Goal: Find specific page/section: Find specific page/section

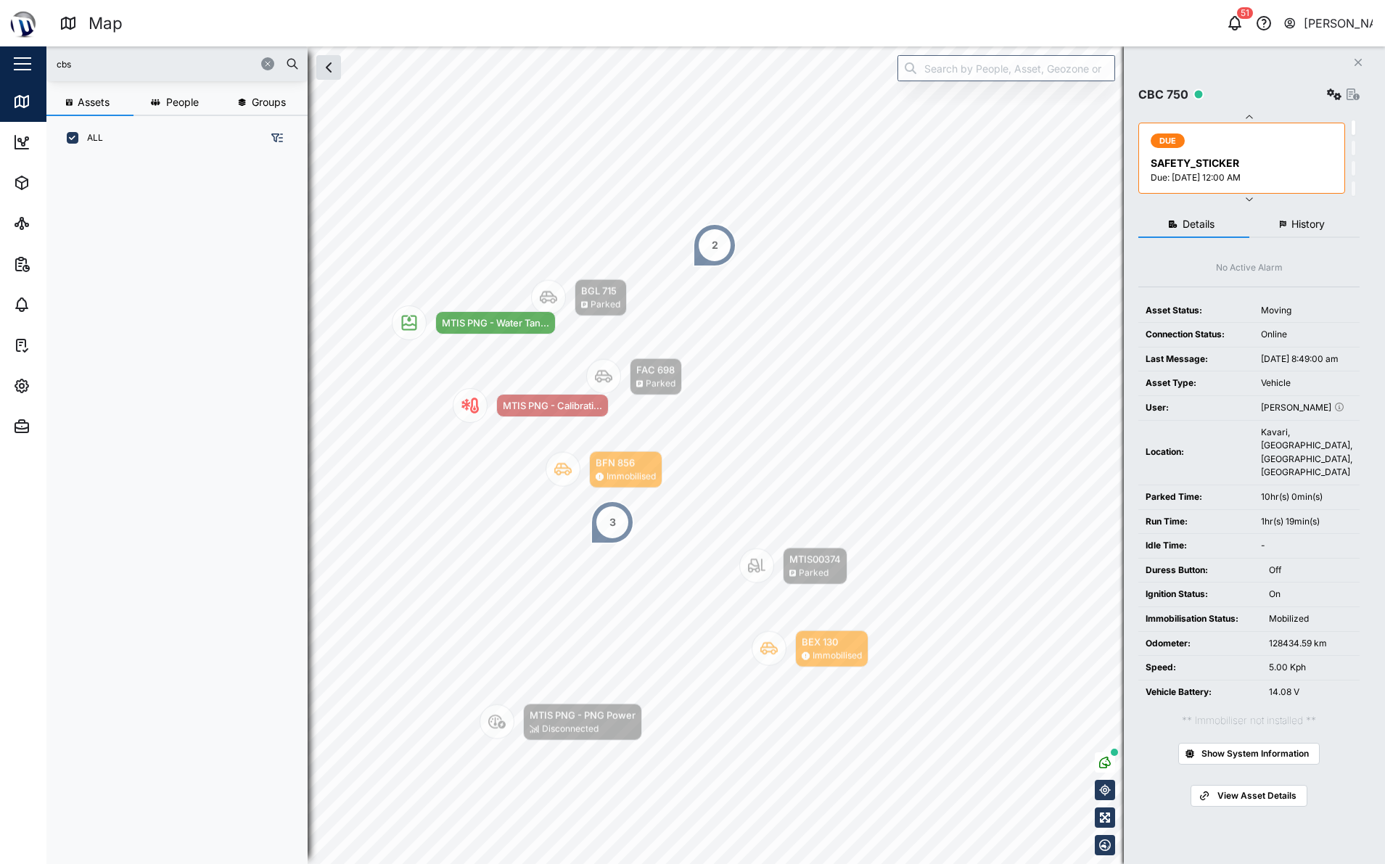
scroll to position [686, 227]
click at [175, 73] on input "cbs" at bounding box center [177, 64] width 244 height 22
type input "cbc"
click at [157, 154] on div "Assets People Groups ALL CBC 750 [GEOGRAPHIC_DATA], [GEOGRAPHIC_DATA]" at bounding box center [176, 471] width 261 height 762
click at [157, 162] on div "CBC 750 [GEOGRAPHIC_DATA], [GEOGRAPHIC_DATA]" at bounding box center [174, 193] width 233 height 67
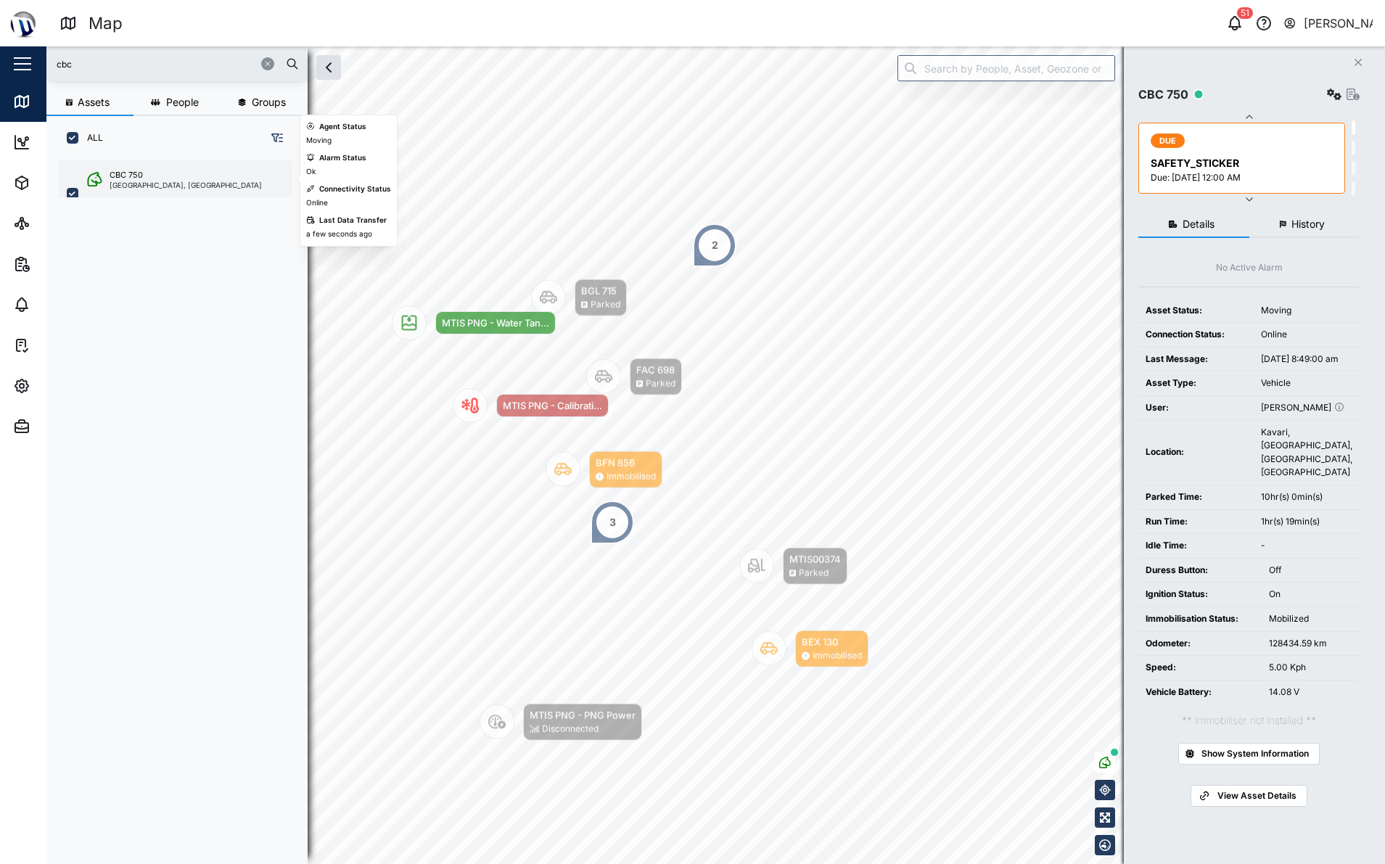
click at [146, 191] on div "CBC 750 [GEOGRAPHIC_DATA], [GEOGRAPHIC_DATA]" at bounding box center [174, 193] width 233 height 67
click at [146, 184] on div "[GEOGRAPHIC_DATA], [GEOGRAPHIC_DATA]" at bounding box center [186, 184] width 152 height 7
click at [142, 177] on div "CBC 750" at bounding box center [126, 175] width 33 height 12
click at [131, 168] on div "CBC 750 [GEOGRAPHIC_DATA], [GEOGRAPHIC_DATA]" at bounding box center [174, 193] width 233 height 67
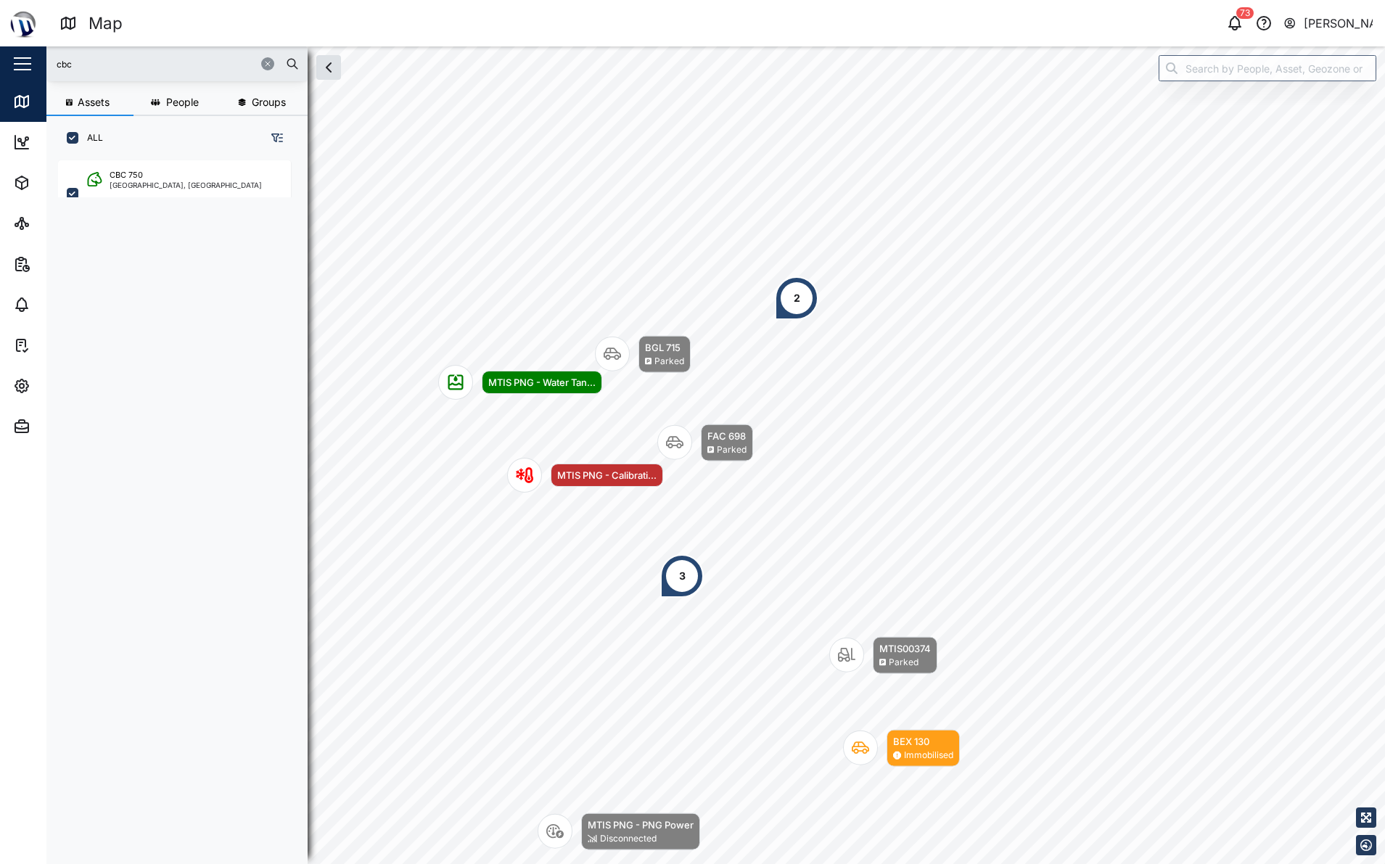
click at [797, 297] on div "2" at bounding box center [797, 298] width 7 height 16
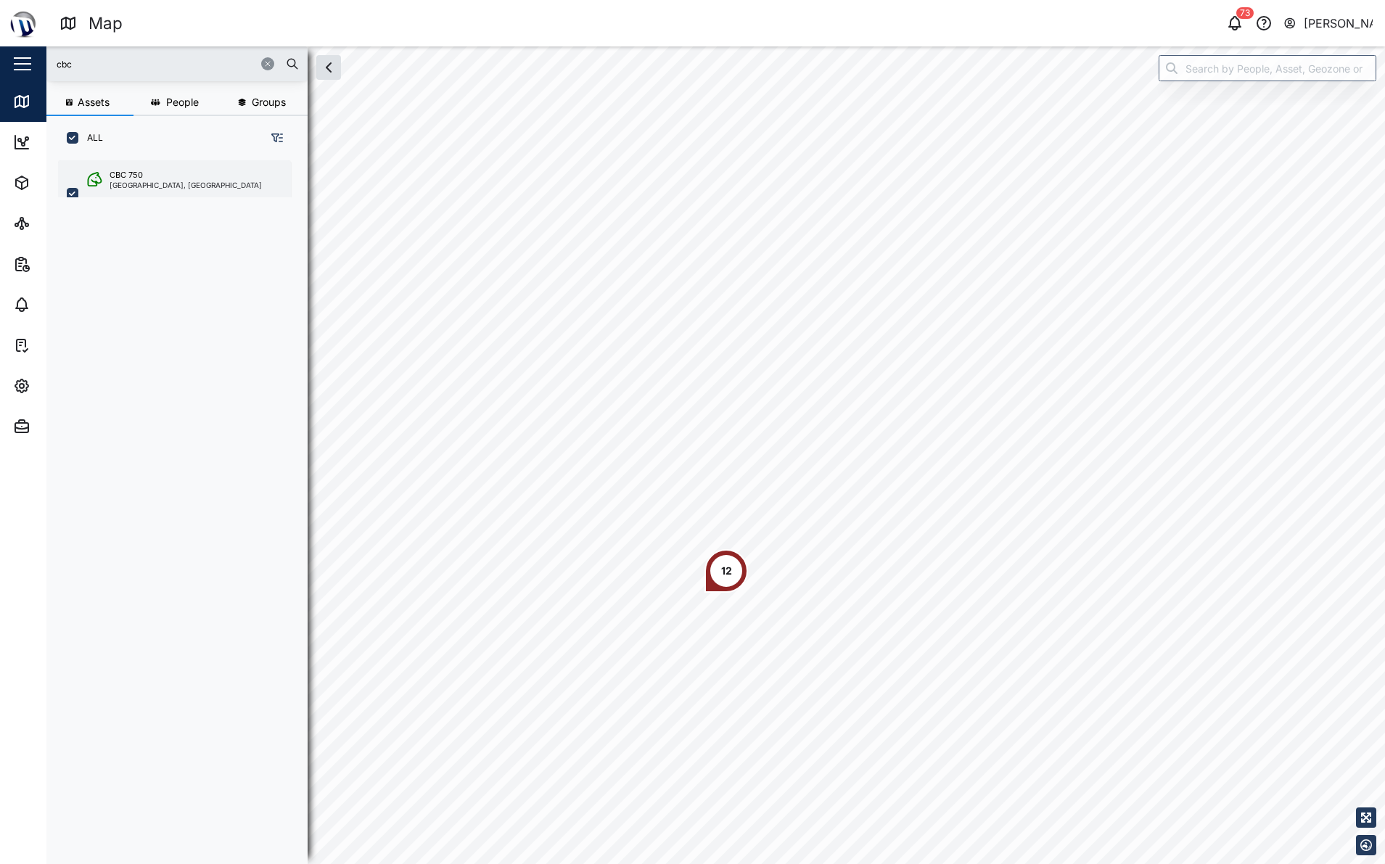
click at [121, 161] on div "CBC 750 [GEOGRAPHIC_DATA], [GEOGRAPHIC_DATA]" at bounding box center [174, 193] width 233 height 67
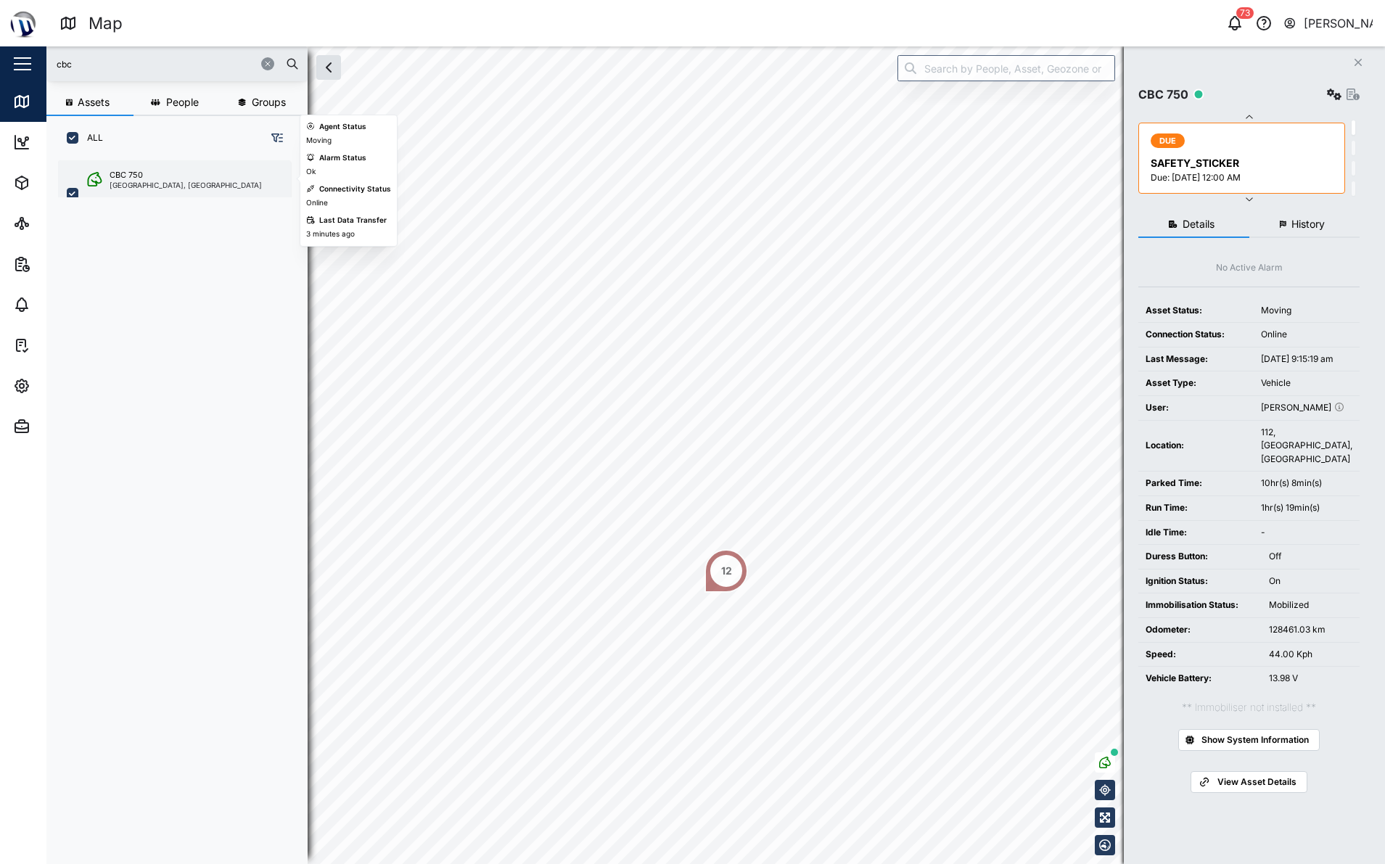
click at [127, 168] on div "CBC 750 [GEOGRAPHIC_DATA], [GEOGRAPHIC_DATA]" at bounding box center [174, 193] width 233 height 67
click at [136, 176] on div "CBC 750" at bounding box center [126, 175] width 33 height 12
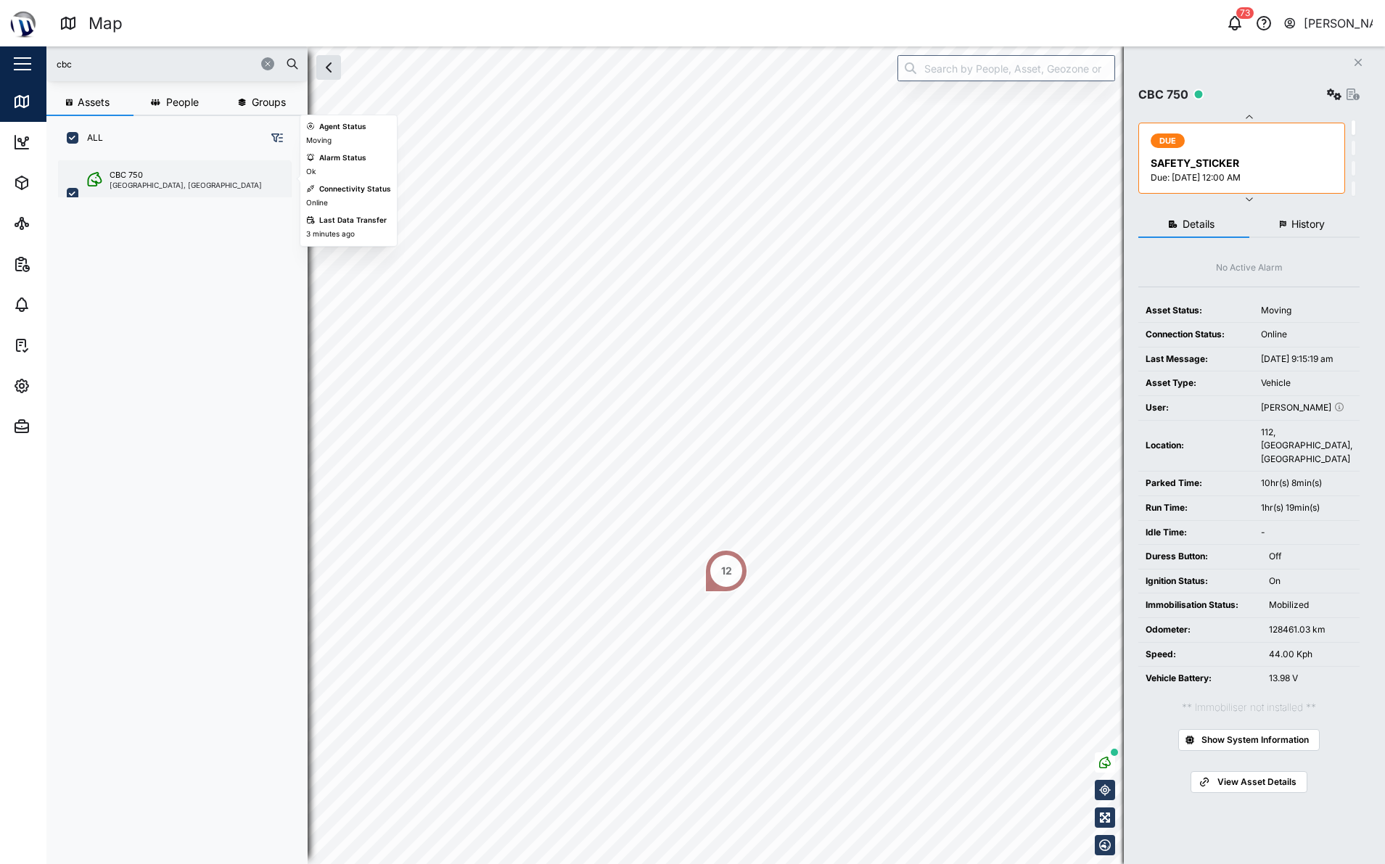
click at [93, 184] on icon "grid" at bounding box center [95, 179] width 18 height 15
click at [123, 180] on div "CBC 750" at bounding box center [126, 175] width 33 height 12
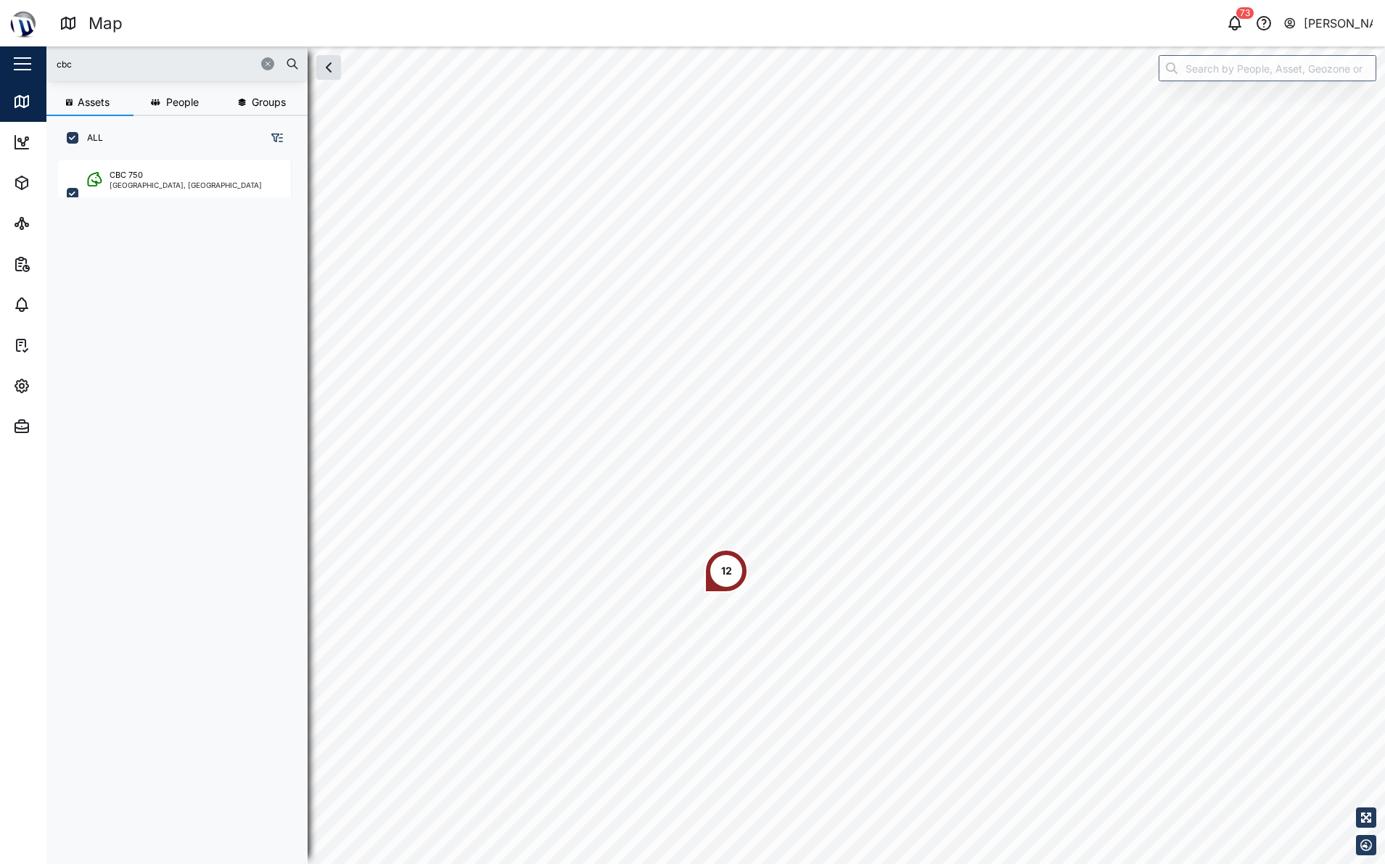
click at [720, 581] on div "12" at bounding box center [726, 571] width 44 height 44
click at [748, 507] on div "MTIS PNG - Gene..." at bounding box center [779, 513] width 99 height 15
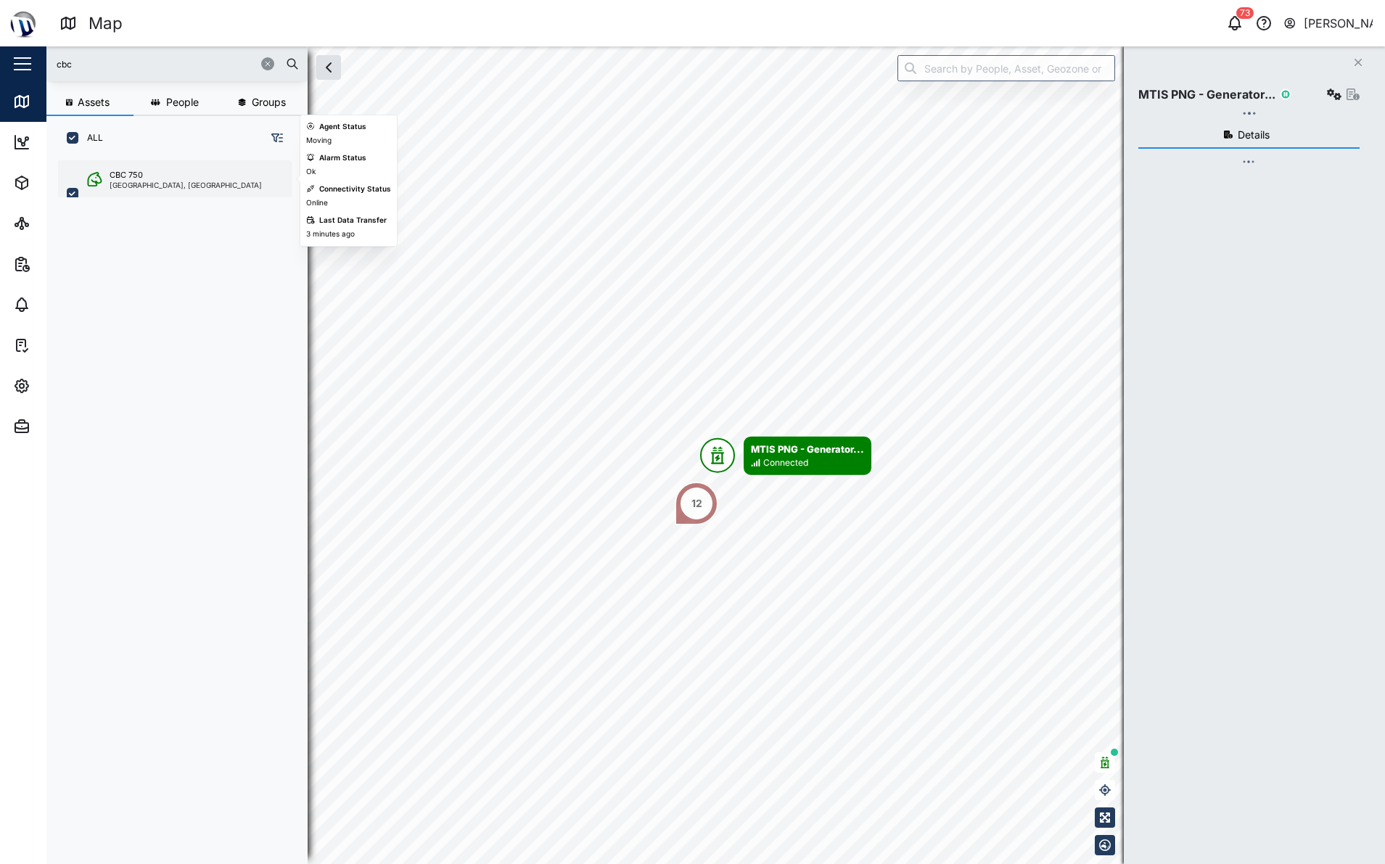
click at [122, 170] on div "CBC 750" at bounding box center [126, 175] width 33 height 12
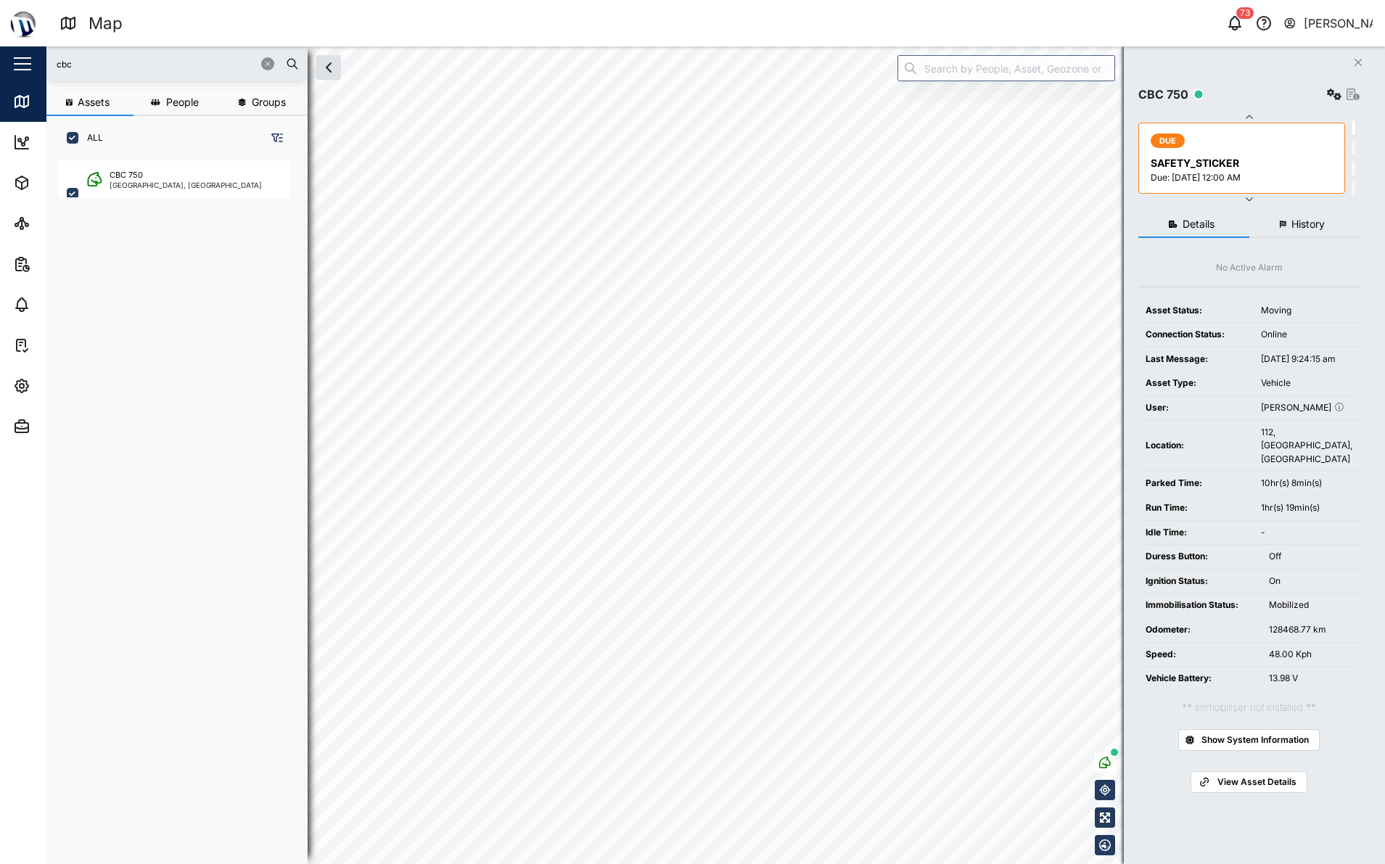
click at [1184, 129] on div "cbc Assets People Groups ALL CBC 750 [GEOGRAPHIC_DATA], [GEOGRAPHIC_DATA] Close…" at bounding box center [715, 454] width 1338 height 817
